Goal: Task Accomplishment & Management: Use online tool/utility

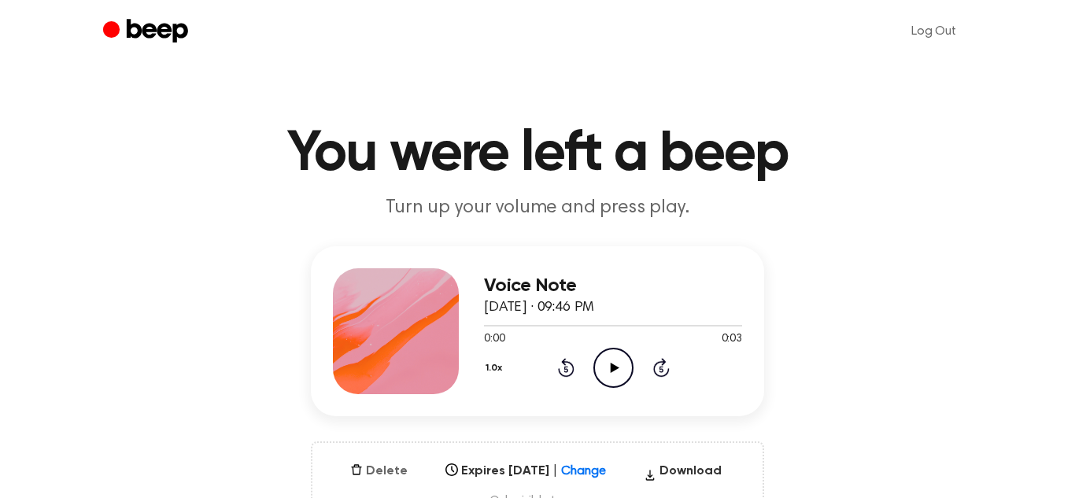
click at [380, 470] on button "Delete" at bounding box center [379, 471] width 70 height 19
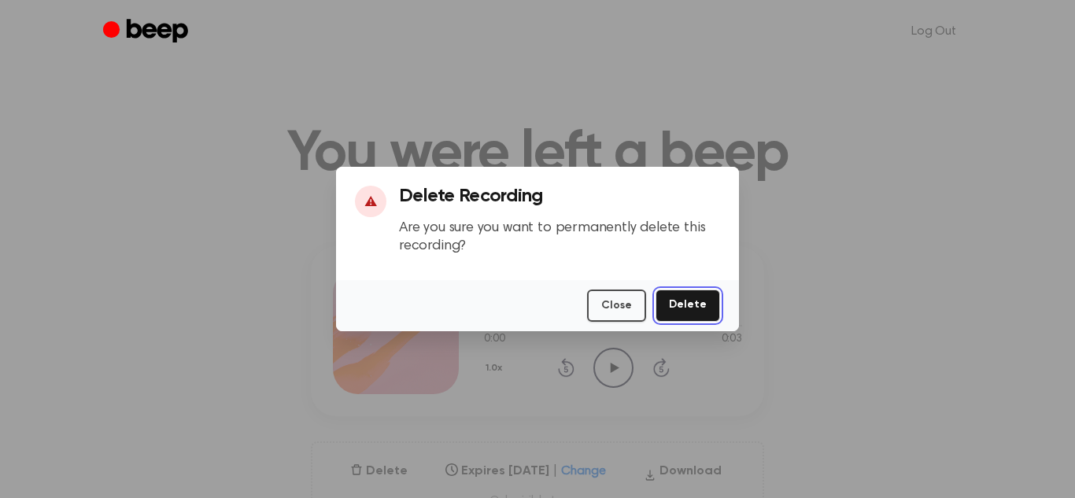
click at [688, 301] on button "Delete" at bounding box center [687, 306] width 65 height 32
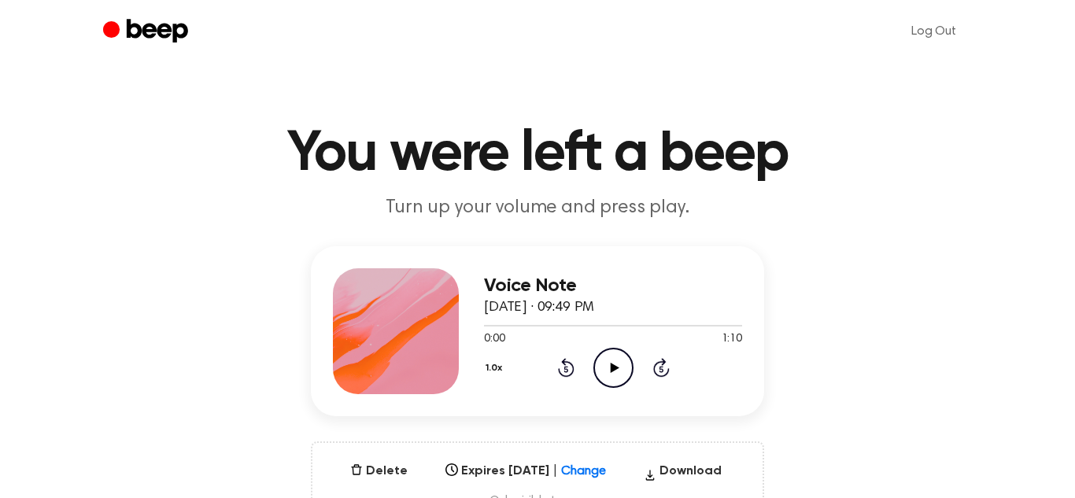
click at [614, 367] on icon at bounding box center [614, 368] width 9 height 10
click at [608, 372] on icon "Pause Audio" at bounding box center [613, 368] width 40 height 40
